Goal: Find contact information: Find contact information

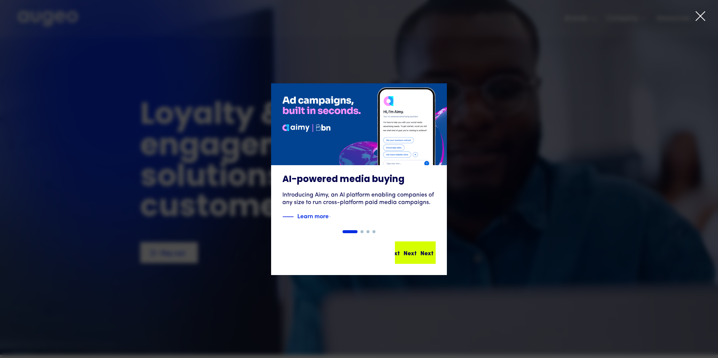
scroll to position [3, 0]
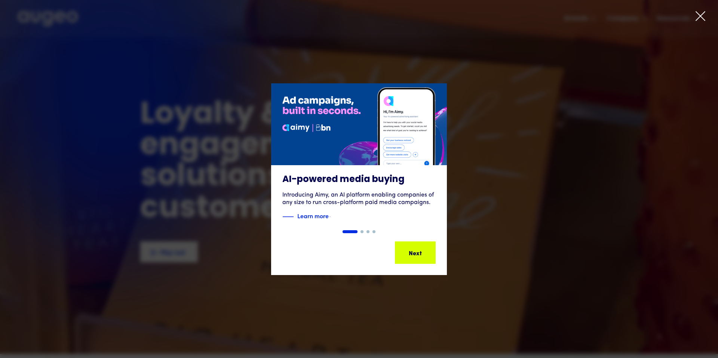
click at [545, 99] on div "1 of 4" at bounding box center [359, 179] width 718 height 192
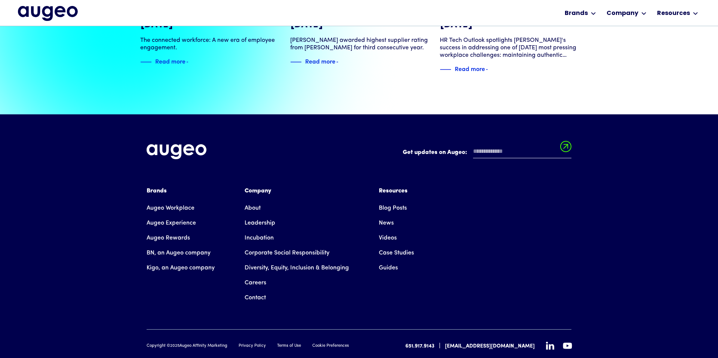
scroll to position [1713, 0]
click at [382, 281] on div "Brands Augeo Workplace Augeo Experience Augeo Rewards BN, an Augeo company Kigo…" at bounding box center [359, 245] width 425 height 119
click at [258, 290] on link "Contact" at bounding box center [255, 297] width 21 height 15
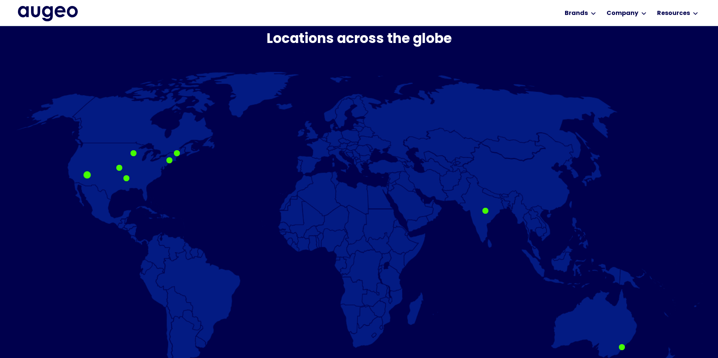
scroll to position [435, 0]
